Goal: Task Accomplishment & Management: Complete application form

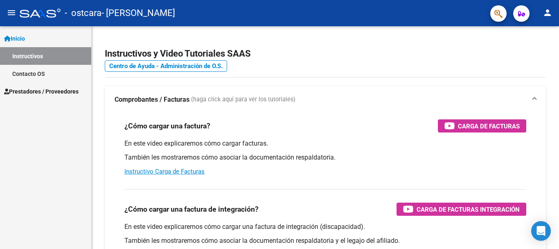
click at [58, 91] on span "Prestadores / Proveedores" at bounding box center [41, 91] width 75 height 9
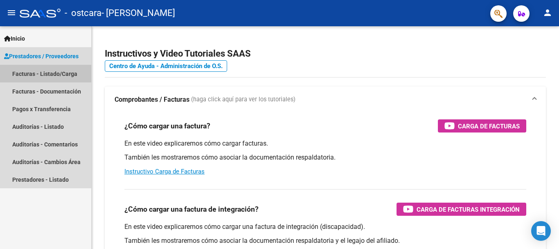
click at [38, 74] on link "Facturas - Listado/Carga" at bounding box center [45, 74] width 91 height 18
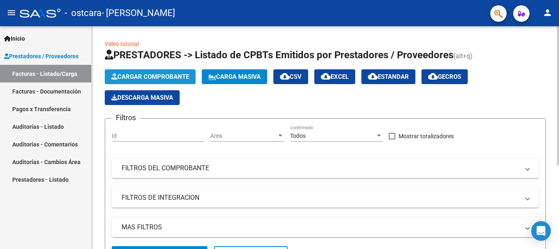
click at [158, 77] on span "Cargar Comprobante" at bounding box center [150, 76] width 78 height 7
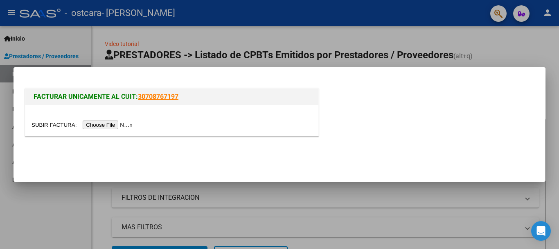
click at [111, 124] on input "file" at bounding box center [84, 124] width 104 height 9
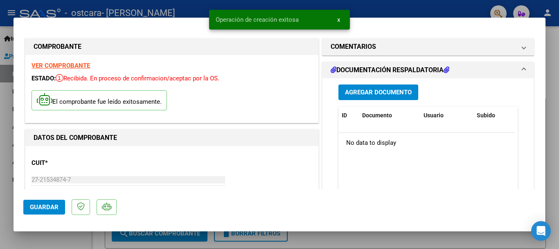
click at [373, 94] on span "Agregar Documento" at bounding box center [378, 92] width 67 height 7
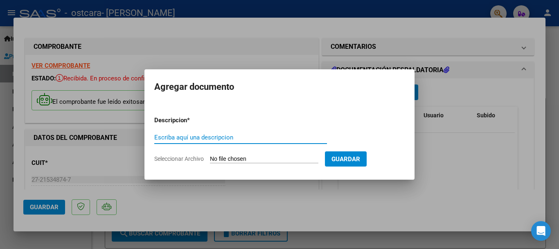
click at [270, 156] on input "Seleccionar Archivo" at bounding box center [264, 159] width 109 height 8
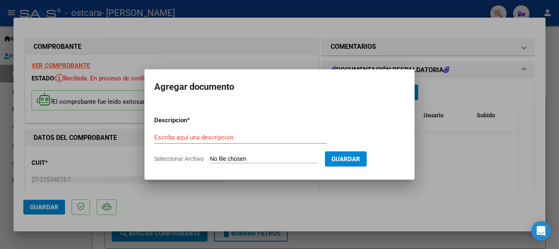
type input "C:\fakepath\Scan2asistencia.pdf"
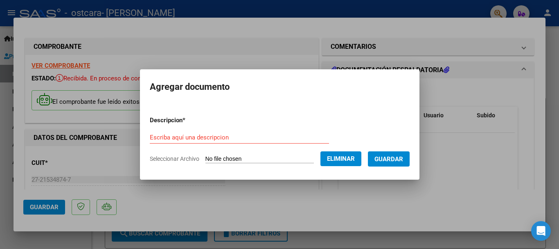
drag, startPoint x: 213, startPoint y: 131, endPoint x: 204, endPoint y: 125, distance: 11.2
click at [213, 130] on form "Descripcion * Escriba aquí una descripcion Seleccionar Archivo Eliminar Guardar" at bounding box center [280, 139] width 260 height 60
click at [185, 136] on input "Escriba aquí una descripcion" at bounding box center [239, 137] width 179 height 7
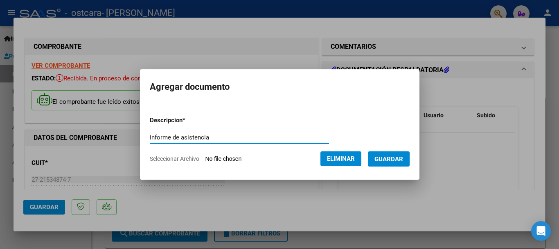
type input "informe de asistencia"
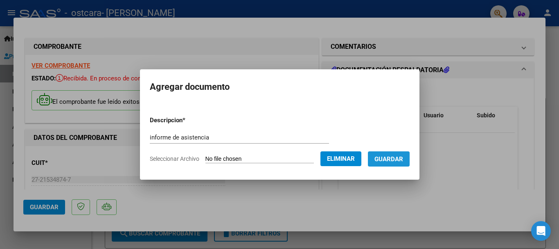
click at [394, 161] on span "Guardar" at bounding box center [389, 158] width 29 height 7
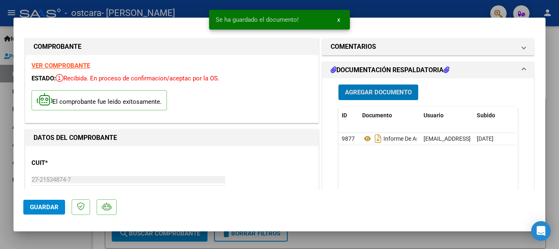
click at [383, 94] on span "Agregar Documento" at bounding box center [378, 92] width 67 height 7
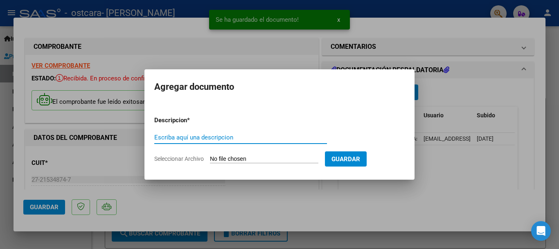
click at [267, 159] on input "Seleccionar Archivo" at bounding box center [264, 159] width 109 height 8
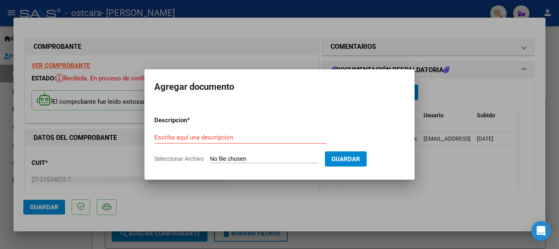
type input "C:\fakepath\Scan2informe.pdf"
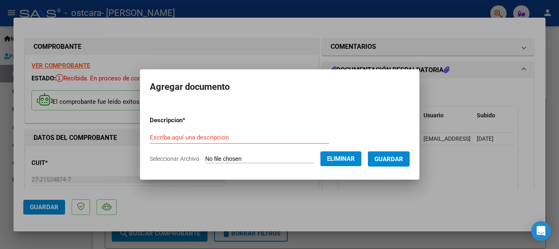
click at [199, 136] on input "Escriba aquí una descripcion" at bounding box center [239, 137] width 179 height 7
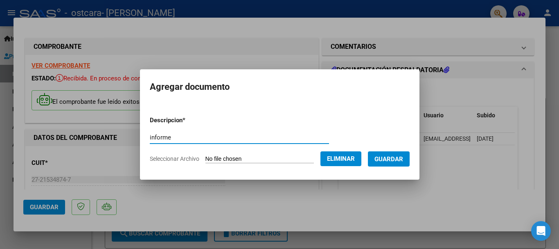
type input "informe"
click at [392, 159] on span "Guardar" at bounding box center [389, 158] width 29 height 7
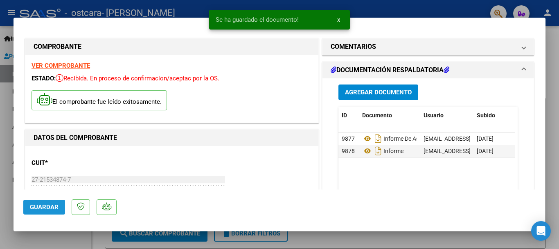
click at [43, 204] on span "Guardar" at bounding box center [44, 206] width 29 height 7
click at [381, 11] on div at bounding box center [279, 124] width 559 height 249
type input "$ 0,00"
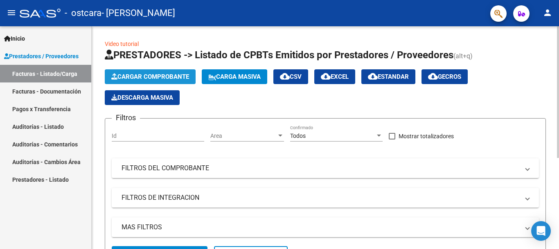
click at [153, 75] on span "Cargar Comprobante" at bounding box center [150, 76] width 78 height 7
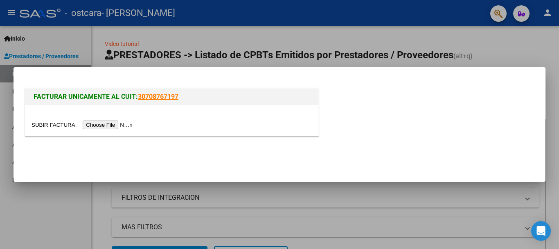
click at [118, 123] on input "file" at bounding box center [84, 124] width 104 height 9
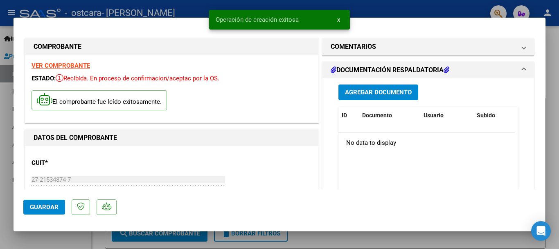
click at [374, 93] on span "Agregar Documento" at bounding box center [378, 92] width 67 height 7
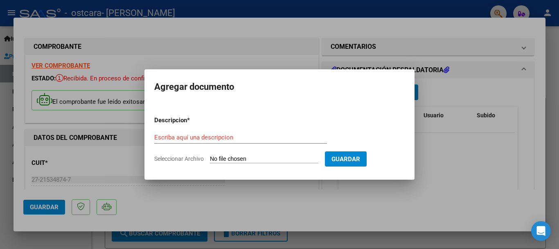
click at [224, 156] on input "Seleccionar Archivo" at bounding box center [264, 159] width 109 height 8
type input "C:\fakepath\Scan2asistencia.pdf"
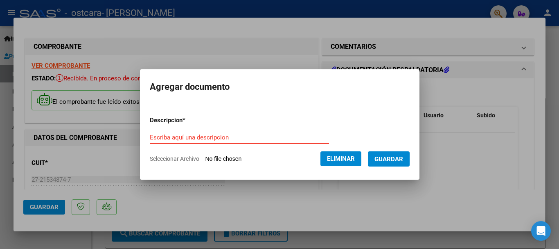
click at [268, 140] on input "Escriba aquí una descripcion" at bounding box center [239, 137] width 179 height 7
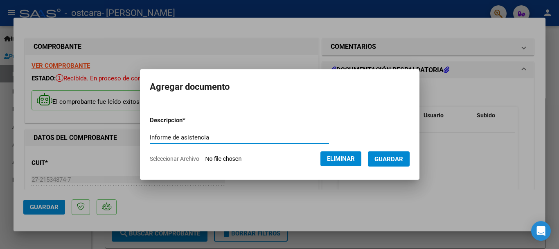
type input "informe de asistencia"
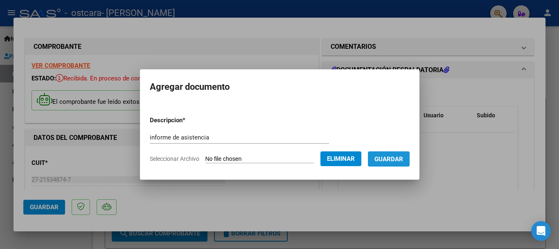
click at [398, 160] on span "Guardar" at bounding box center [389, 158] width 29 height 7
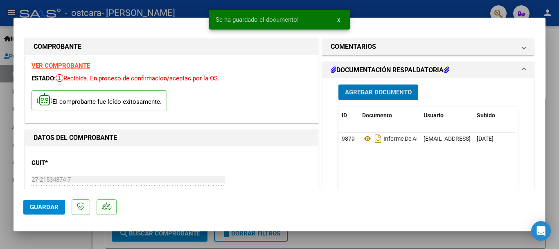
click at [376, 94] on span "Agregar Documento" at bounding box center [378, 92] width 67 height 7
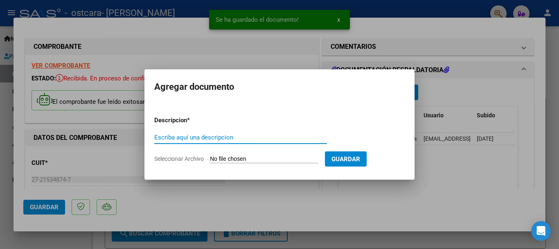
click at [247, 159] on input "Seleccionar Archivo" at bounding box center [264, 159] width 109 height 8
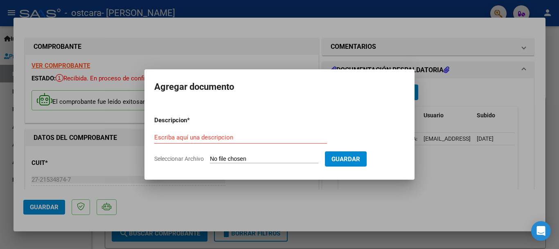
type input "C:\fakepath\Scan2informe.pdf"
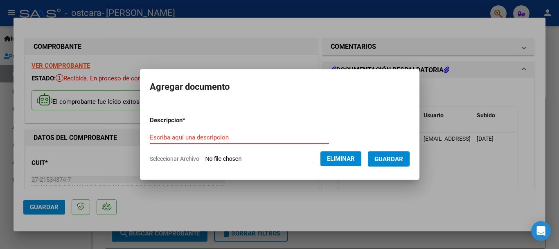
click at [201, 138] on input "Escriba aquí una descripcion" at bounding box center [239, 137] width 179 height 7
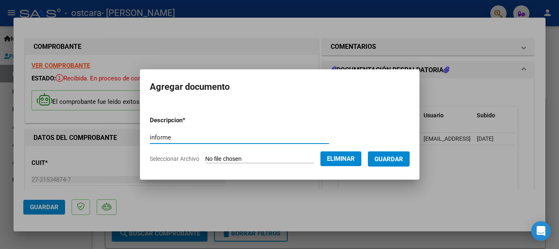
type input "informe"
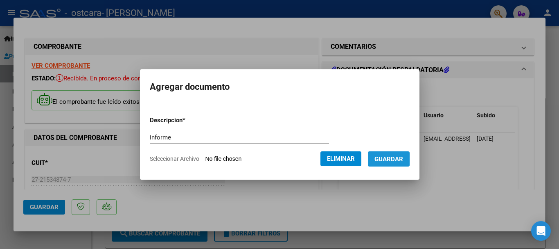
click at [387, 154] on button "Guardar" at bounding box center [389, 158] width 42 height 15
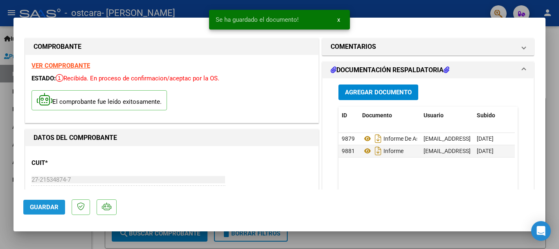
click at [44, 206] on span "Guardar" at bounding box center [44, 206] width 29 height 7
click at [400, 7] on div at bounding box center [279, 124] width 559 height 249
type input "$ 0,00"
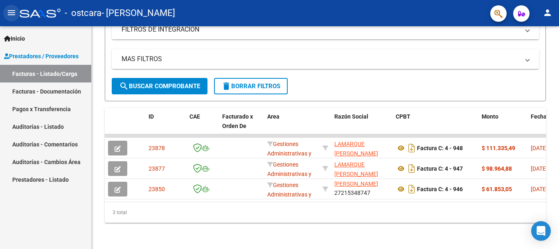
click at [13, 16] on mat-icon "menu" at bounding box center [12, 13] width 10 height 10
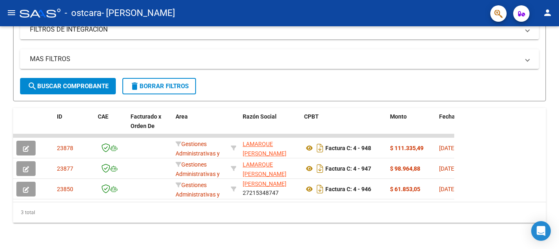
click at [13, 16] on mat-icon "menu" at bounding box center [12, 13] width 10 height 10
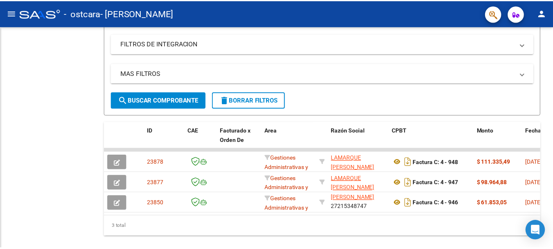
scroll to position [174, 0]
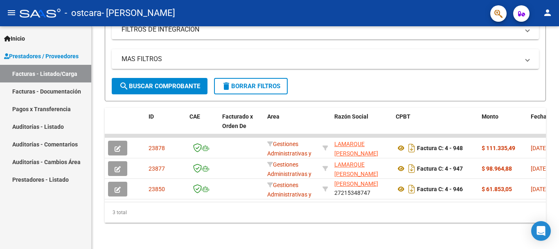
click at [547, 18] on mat-icon "person" at bounding box center [548, 13] width 10 height 10
click at [538, 51] on button "exit_to_app Salir" at bounding box center [531, 54] width 50 height 20
